Goal: Use online tool/utility: Utilize a website feature to perform a specific function

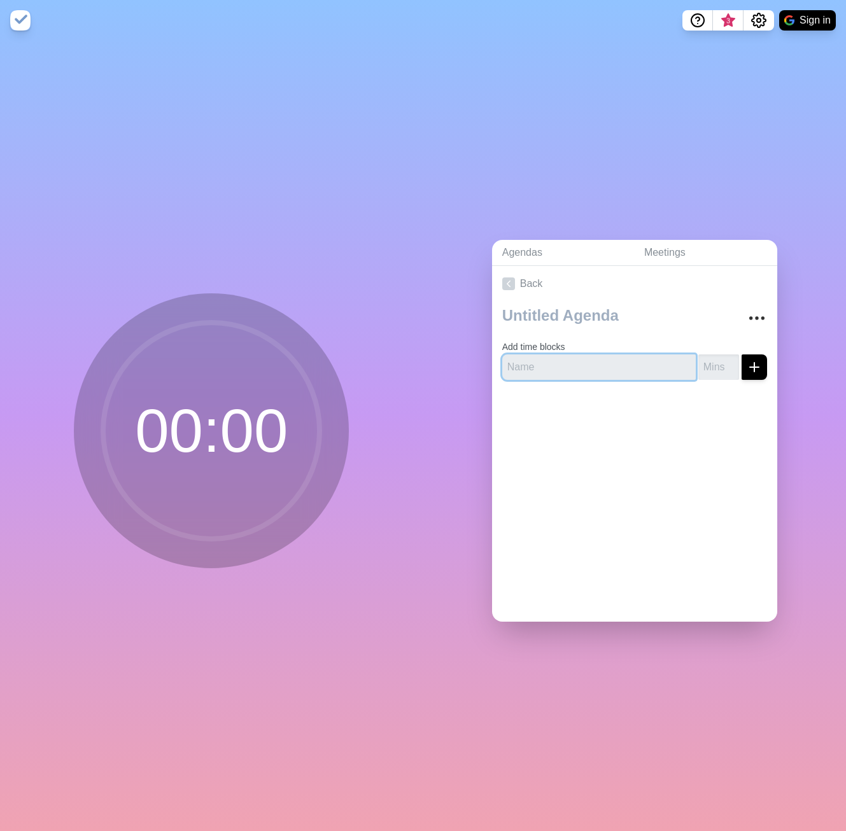
click at [578, 370] on input "text" at bounding box center [598, 366] width 193 height 25
type input "asa"
type input "1"
click at [730, 361] on input "1" at bounding box center [718, 366] width 41 height 25
type input "asa"
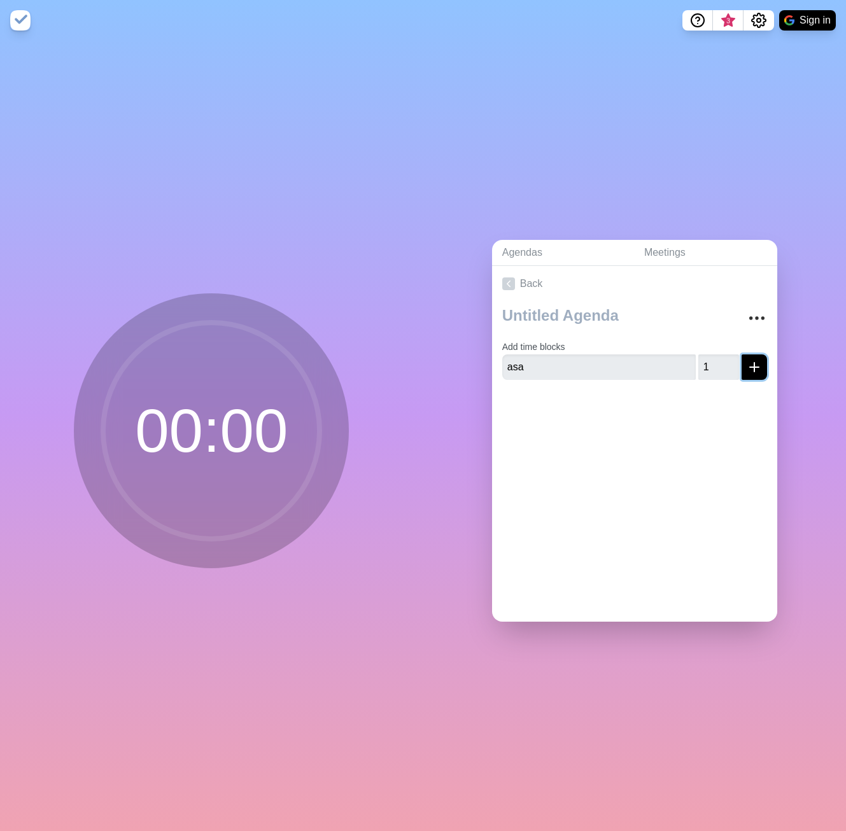
click at [753, 368] on icon "submit" at bounding box center [753, 366] width 15 height 15
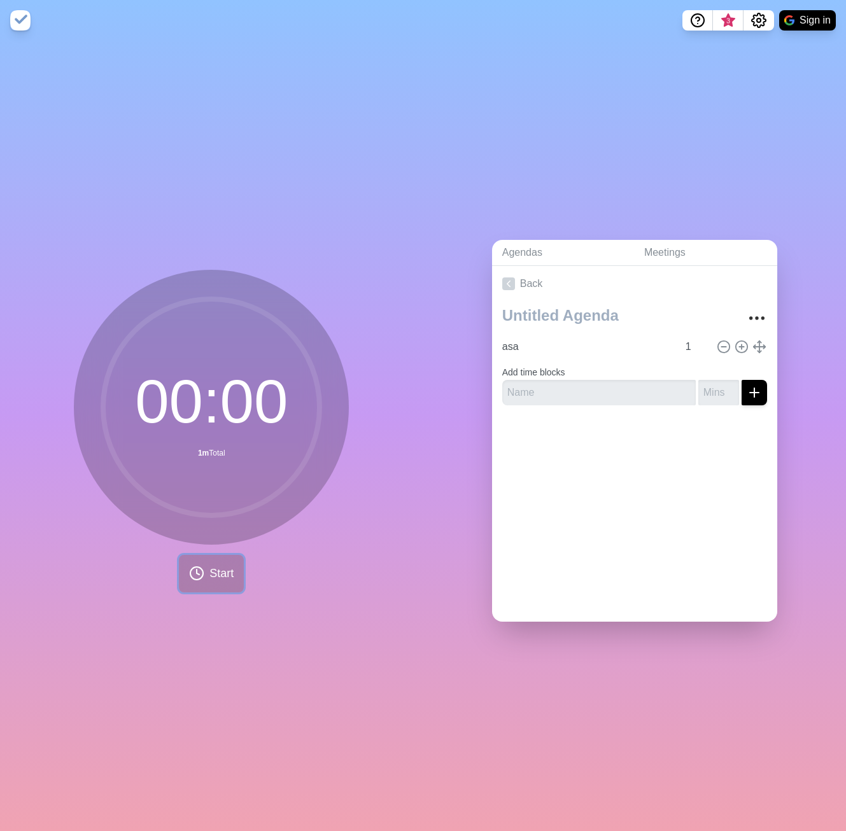
click at [221, 574] on span "Start" at bounding box center [221, 573] width 24 height 17
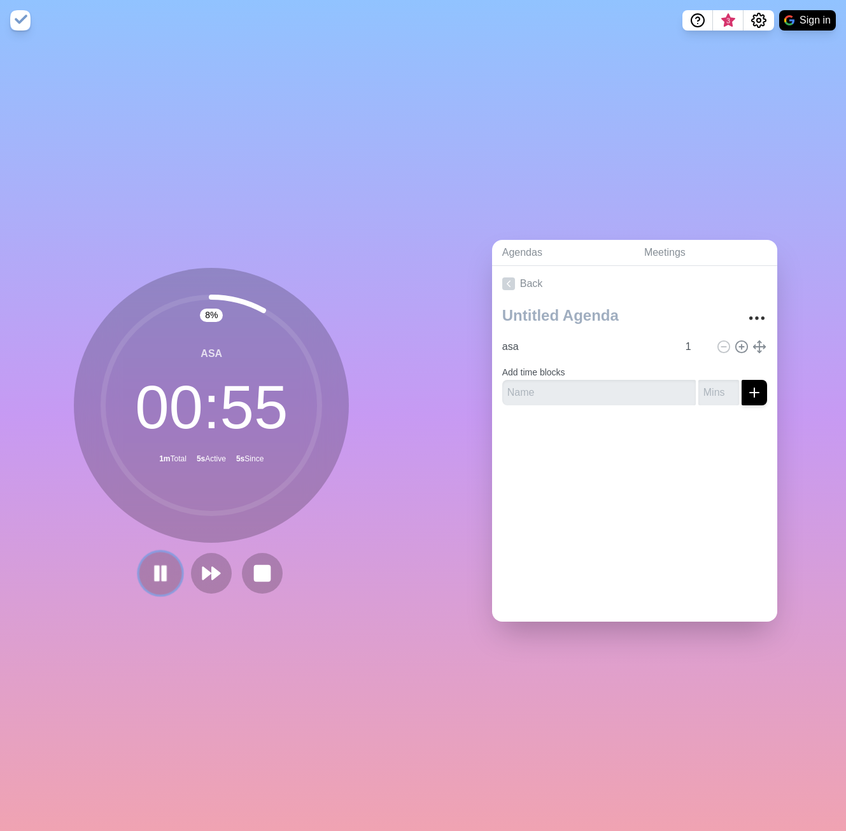
click at [165, 578] on rect at bounding box center [164, 573] width 4 height 14
click at [261, 572] on rect at bounding box center [262, 573] width 16 height 16
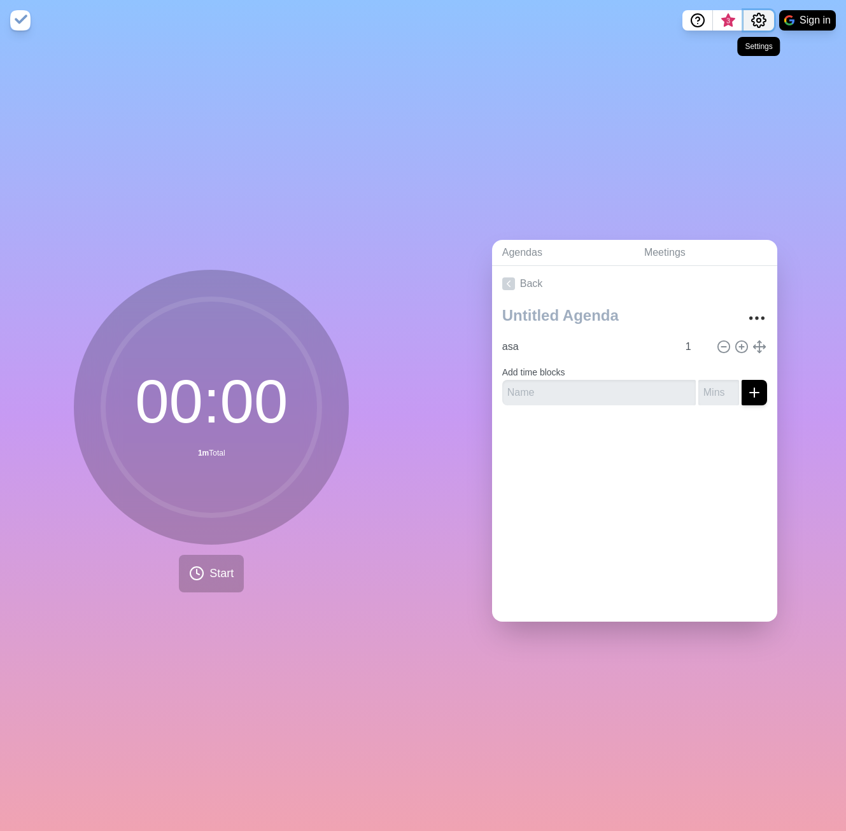
click at [758, 22] on circle "Settings" at bounding box center [758, 20] width 4 height 4
